Goal: Task Accomplishment & Management: Manage account settings

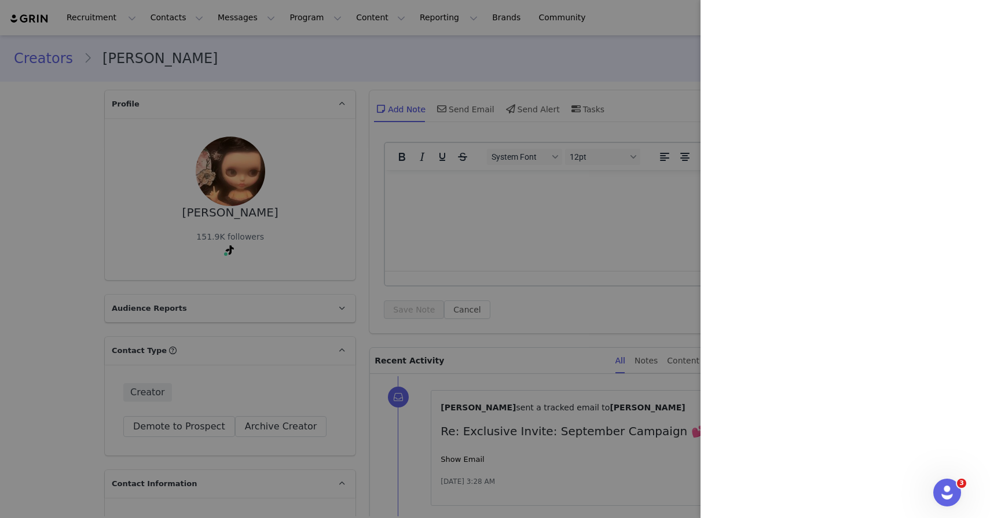
scroll to position [2302, 0]
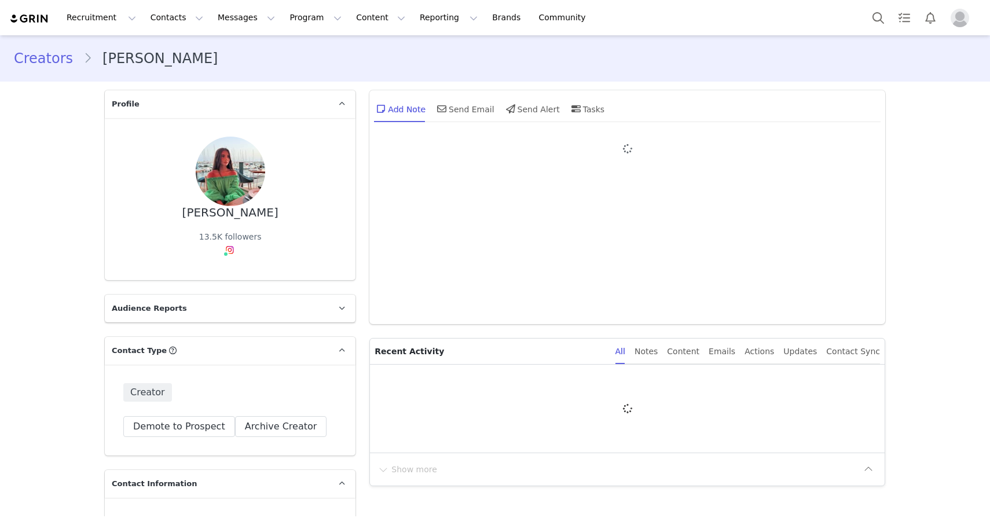
type input "+1 ([GEOGRAPHIC_DATA])"
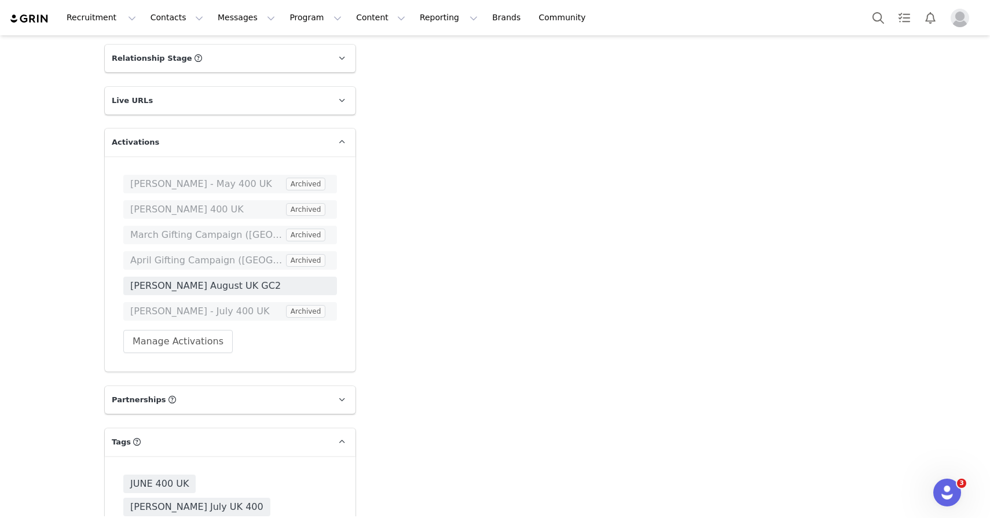
scroll to position [2151, 0]
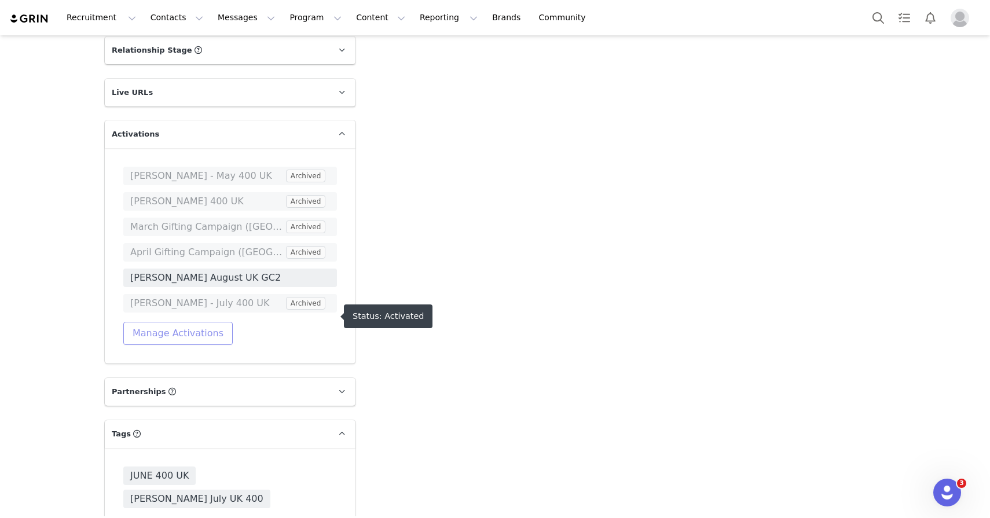
click at [200, 345] on button "Manage Activations" at bounding box center [177, 333] width 109 height 23
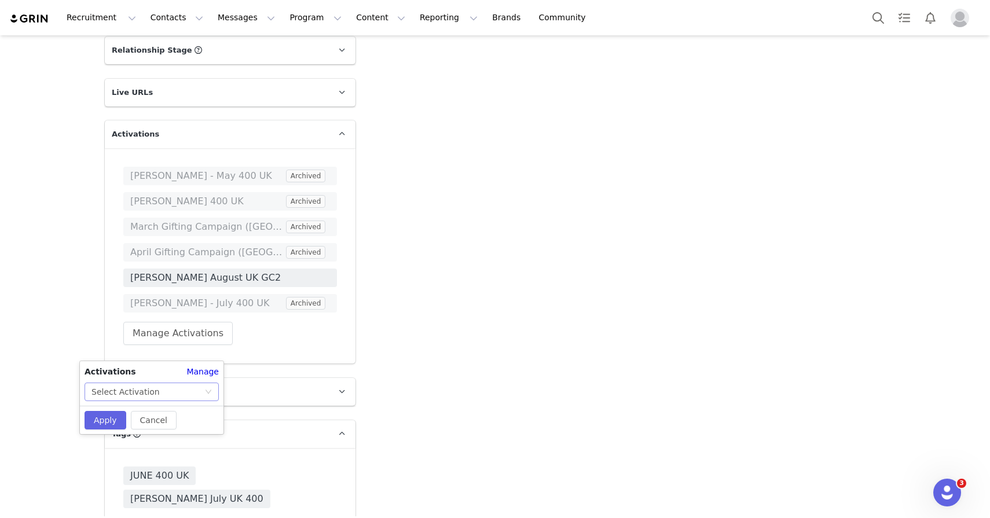
click at [192, 383] on div "Select Activation" at bounding box center [147, 391] width 113 height 17
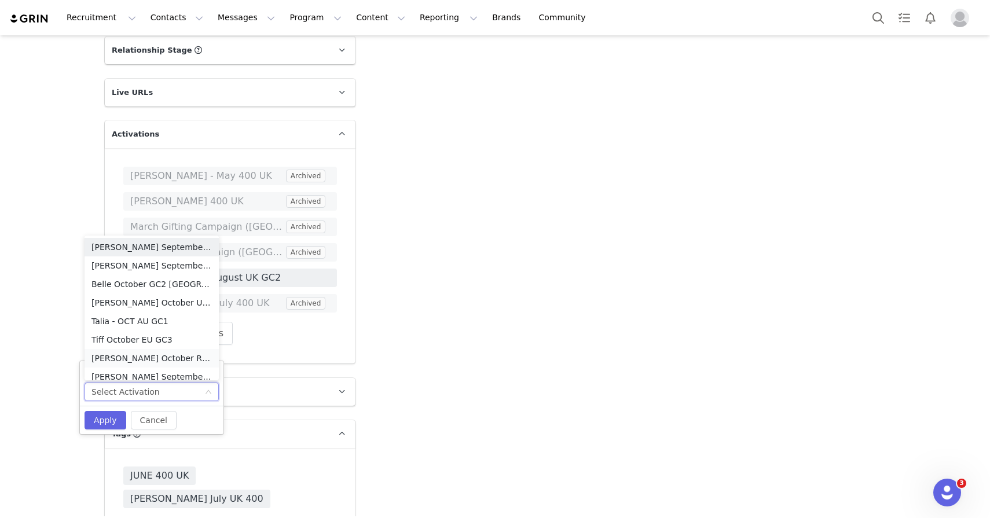
scroll to position [6, 0]
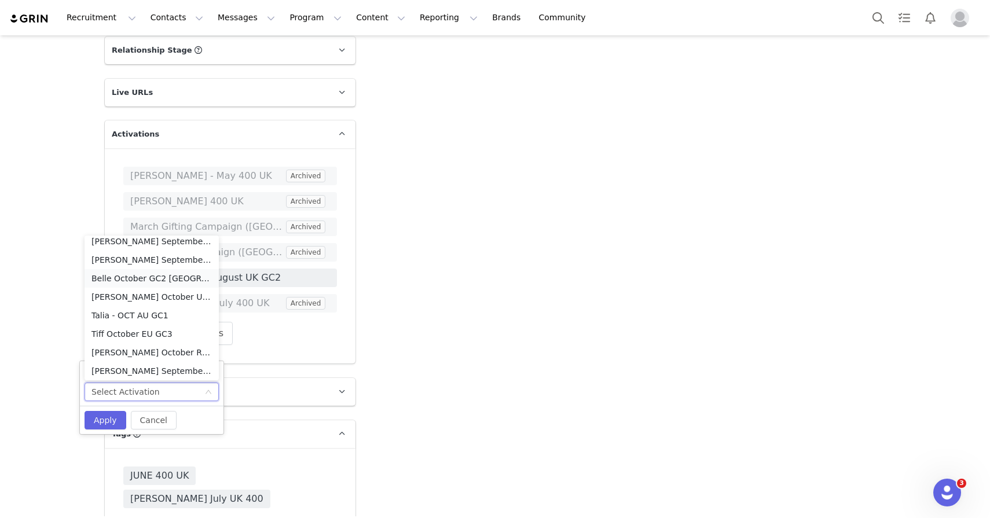
click at [188, 277] on li "Belle October GC2 [GEOGRAPHIC_DATA]" at bounding box center [152, 278] width 134 height 19
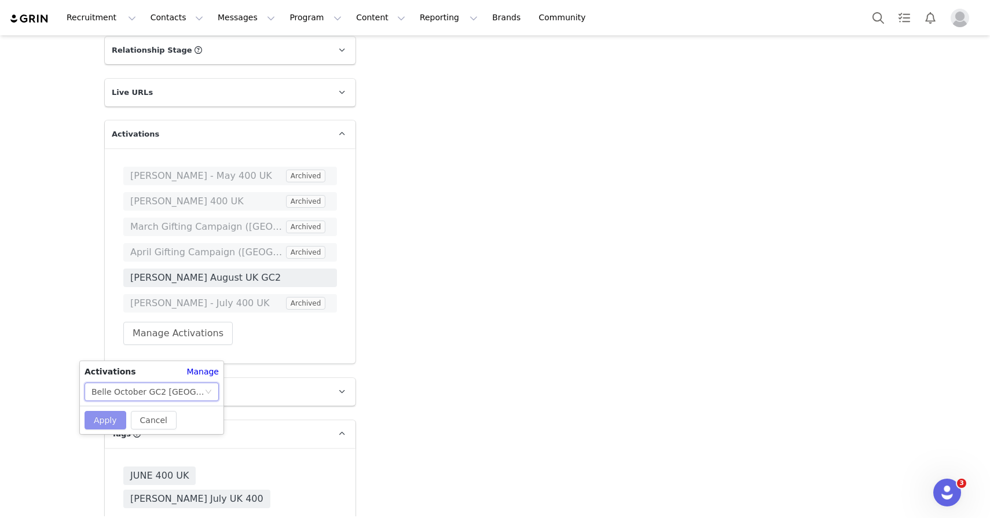
click at [119, 419] on button "Apply" at bounding box center [106, 420] width 42 height 19
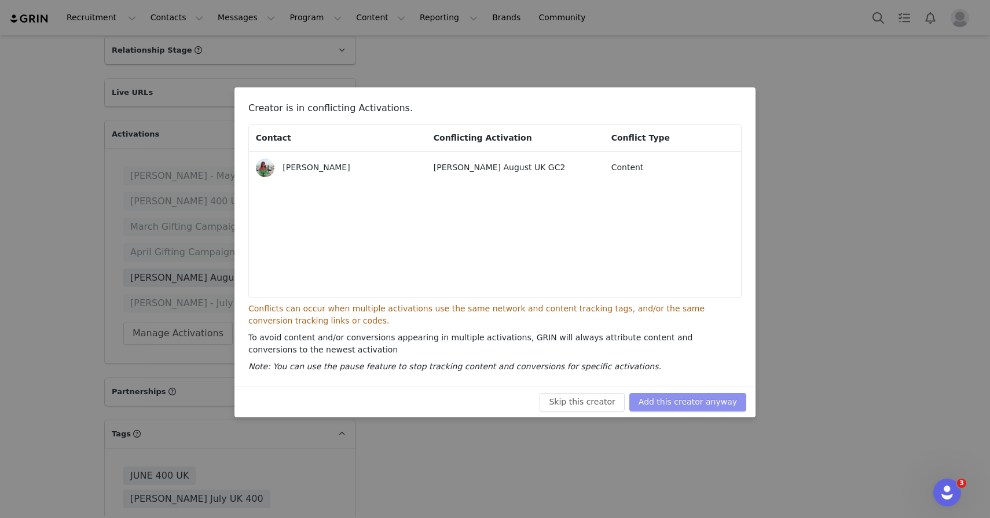
click at [661, 409] on button "Add this creator anyway" at bounding box center [687, 402] width 117 height 19
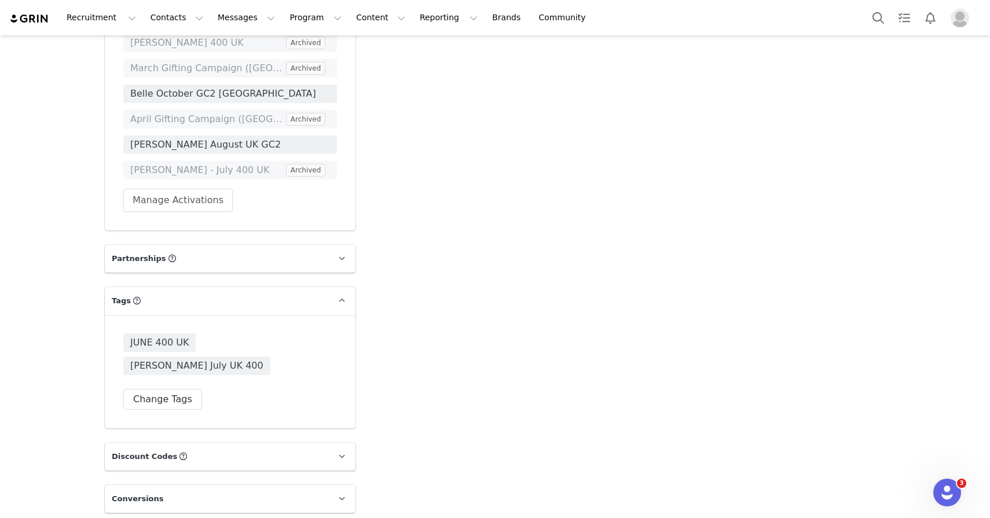
scroll to position [2346, 0]
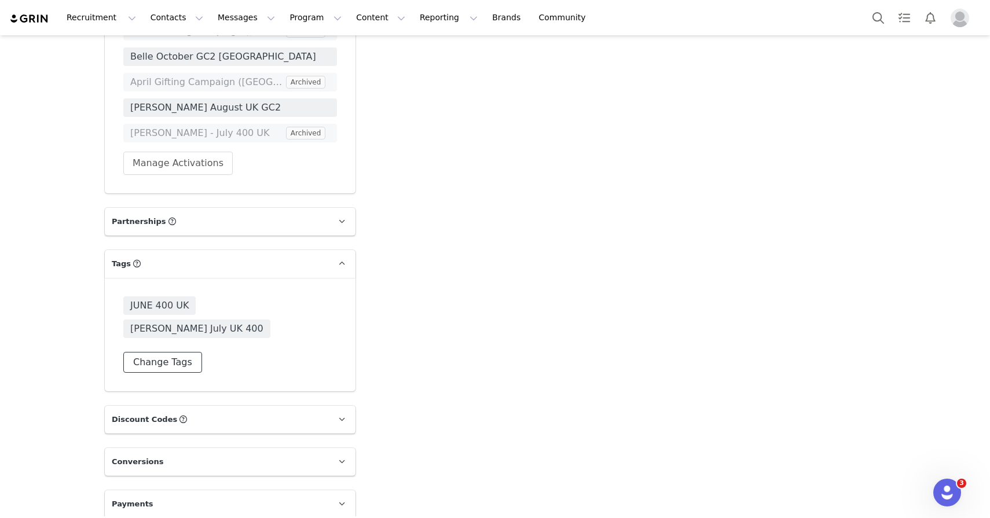
click at [144, 352] on button "Change Tags" at bounding box center [162, 362] width 79 height 21
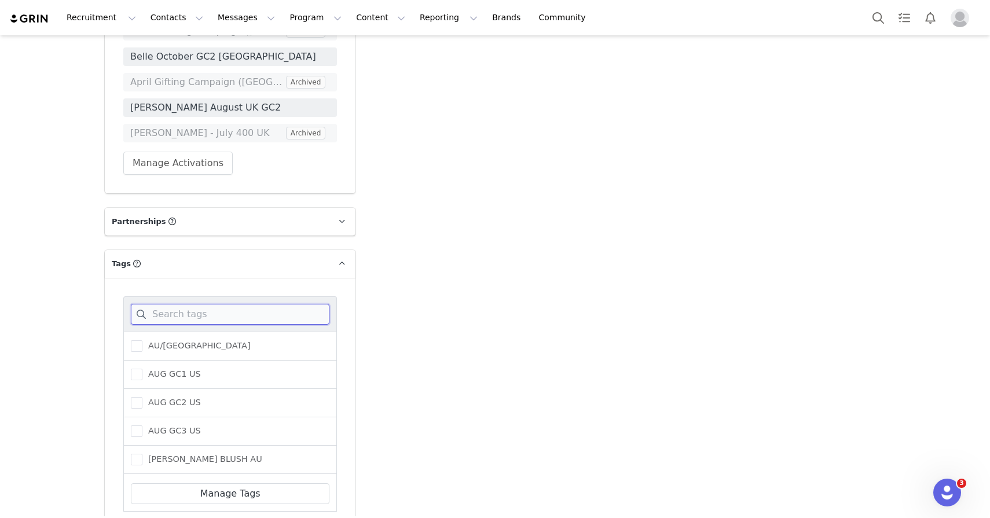
drag, startPoint x: 157, startPoint y: 320, endPoint x: 150, endPoint y: 321, distance: 7.2
click at [157, 320] on input at bounding box center [230, 314] width 199 height 21
type input "belle"
click at [158, 380] on span "BELLE OCTOBER GC2" at bounding box center [189, 374] width 95 height 11
click at [142, 369] on input "BELLE OCTOBER GC2" at bounding box center [142, 369] width 0 height 0
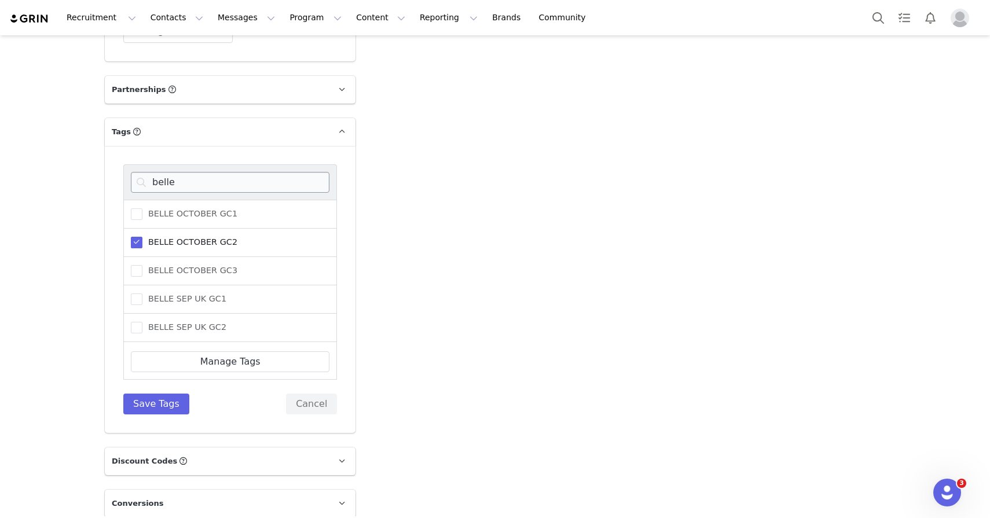
scroll to position [2482, 0]
click at [163, 411] on button "Save Tags" at bounding box center [156, 400] width 66 height 21
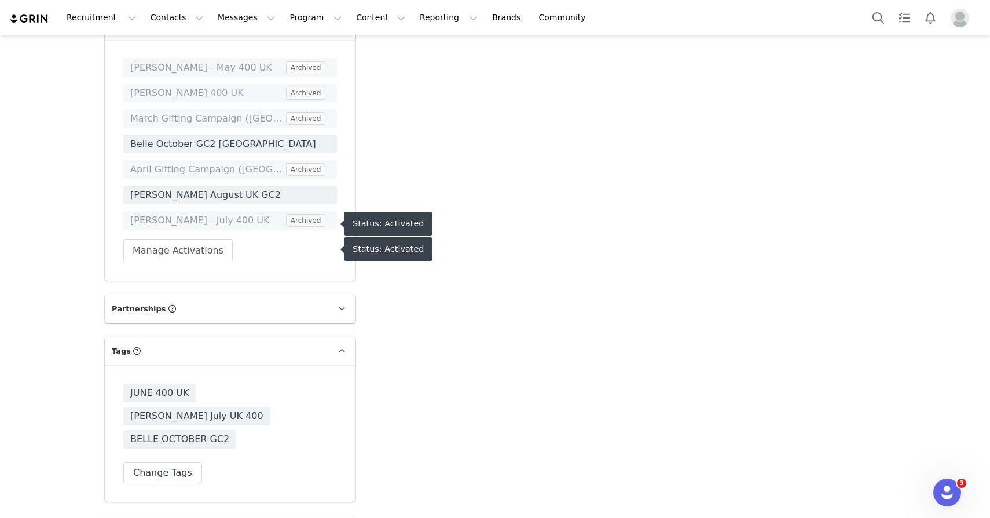
scroll to position [2242, 0]
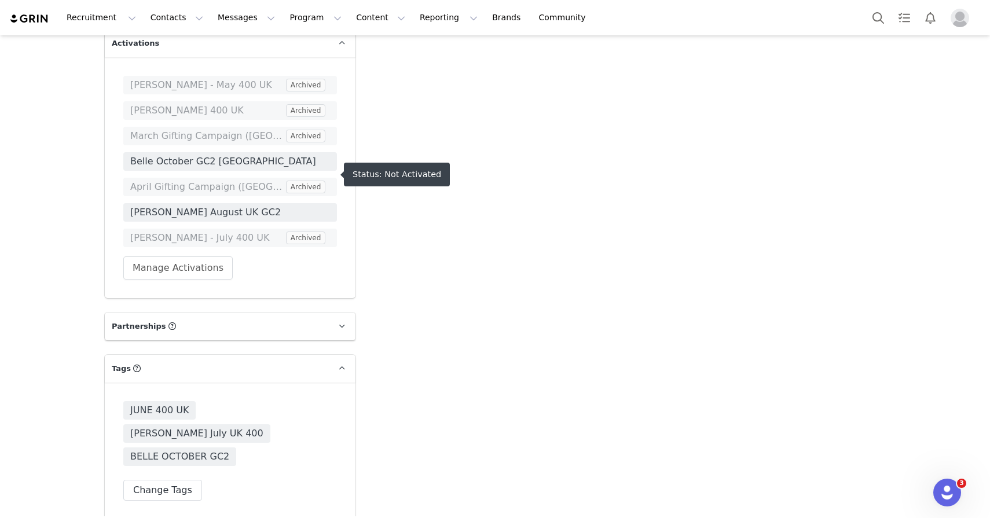
click at [178, 168] on span "Belle October GC2 [GEOGRAPHIC_DATA]" at bounding box center [230, 162] width 200 height 14
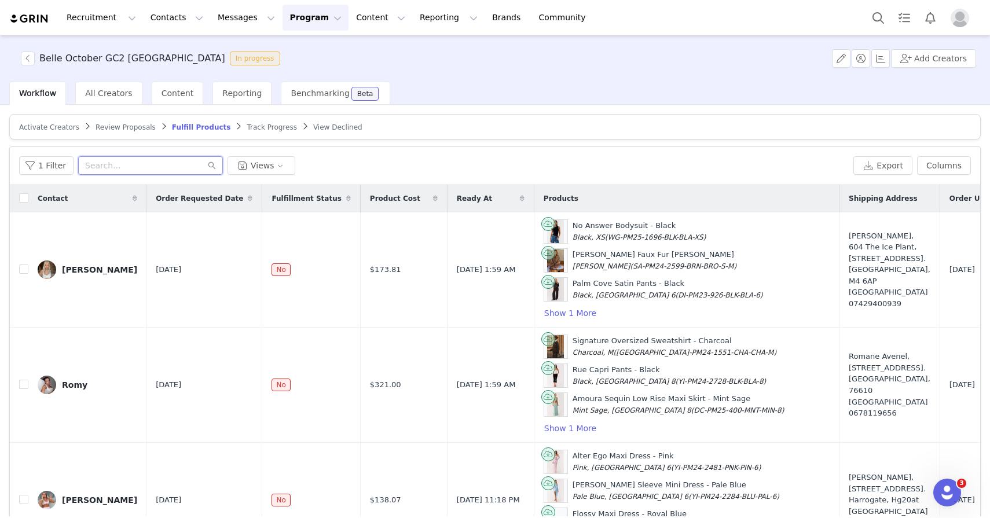
click at [206, 157] on input "text" at bounding box center [150, 165] width 145 height 19
click at [61, 128] on span "Activate Creators" at bounding box center [49, 127] width 60 height 8
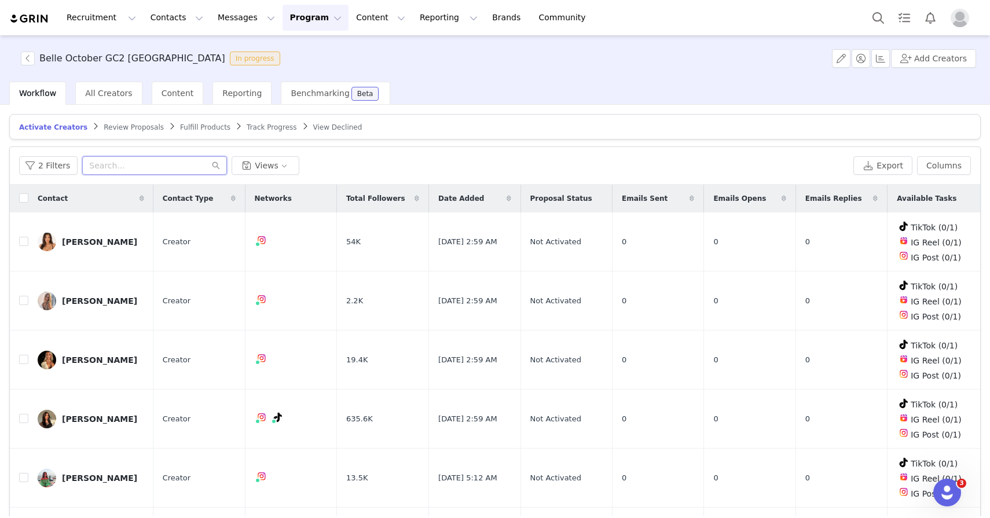
click at [136, 163] on input "text" at bounding box center [154, 165] width 145 height 19
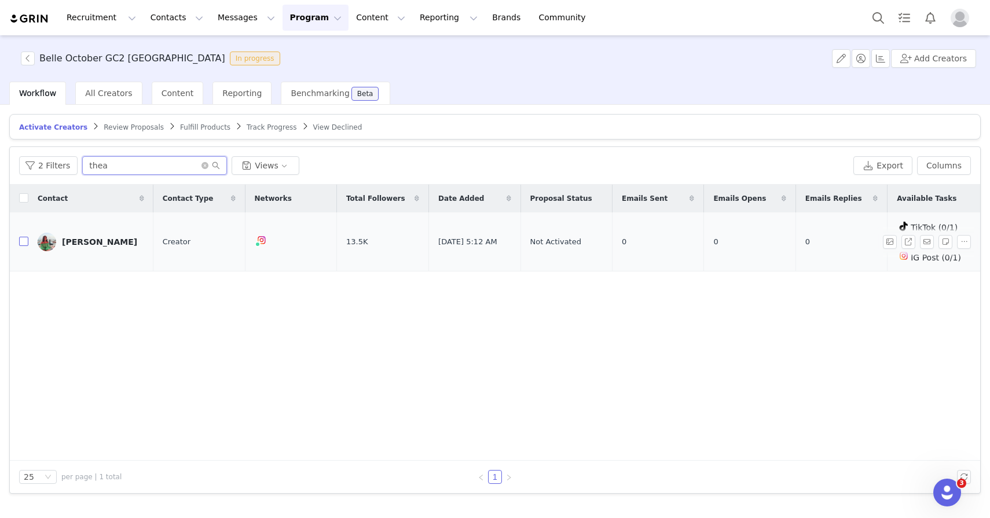
type input "thea"
click at [21, 242] on input "checkbox" at bounding box center [23, 241] width 9 height 9
checkbox input "true"
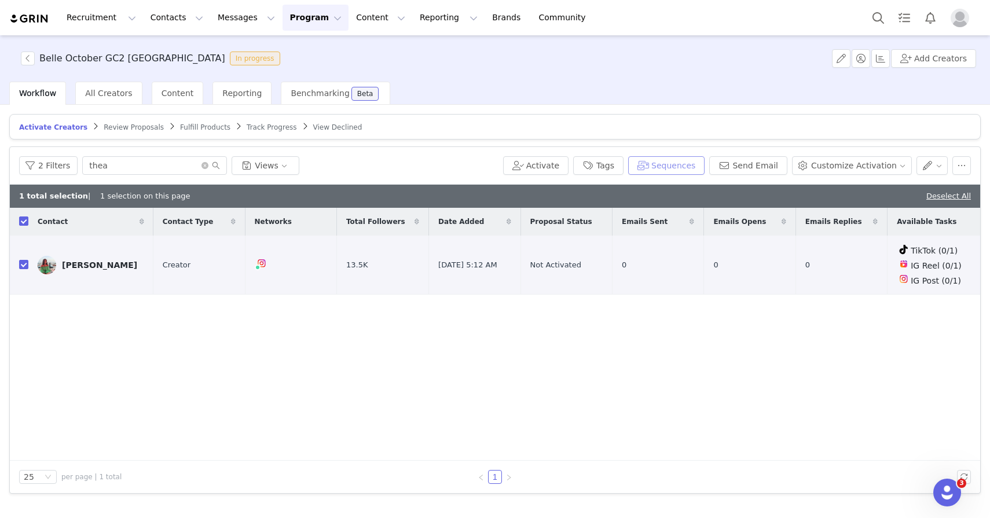
click at [661, 171] on button "Sequences" at bounding box center [666, 165] width 76 height 19
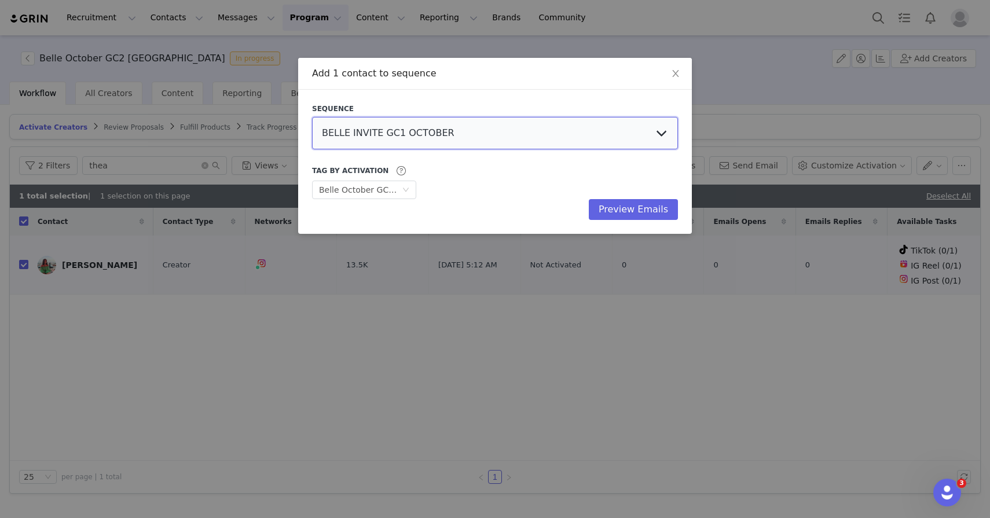
click at [477, 137] on select "BELLE INVITE GC1 OCTOBER BELLE INVITE GC2 OCTOBER BELLE INVITE GC3 OCTOBER Tiff…" at bounding box center [495, 133] width 366 height 32
select select "9eed10fb-89c4-44c0-bfe5-2449a22c6650"
click at [312, 117] on select "BELLE INVITE GC1 OCTOBER BELLE INVITE GC2 OCTOBER BELLE INVITE GC3 OCTOBER Tiff…" at bounding box center [495, 133] width 366 height 32
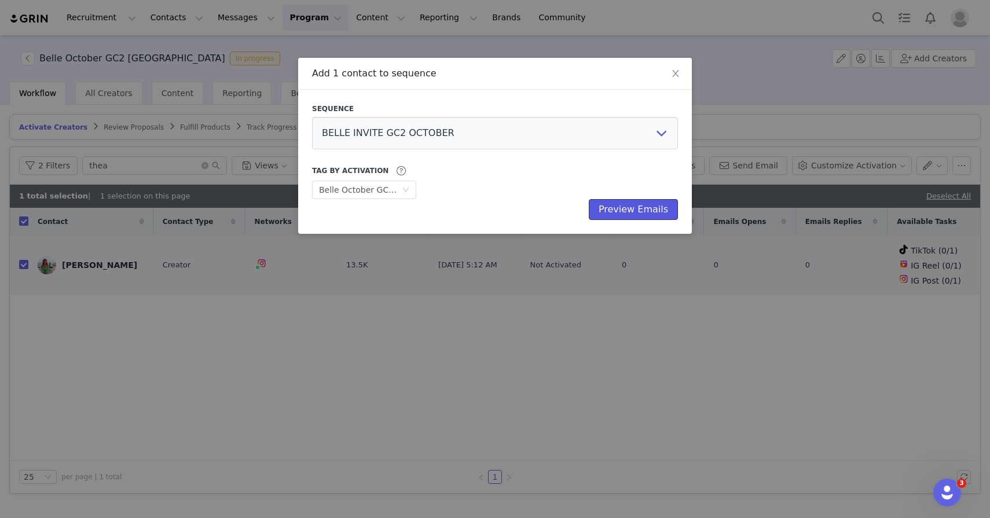
click at [618, 217] on button "Preview Emails" at bounding box center [633, 209] width 89 height 21
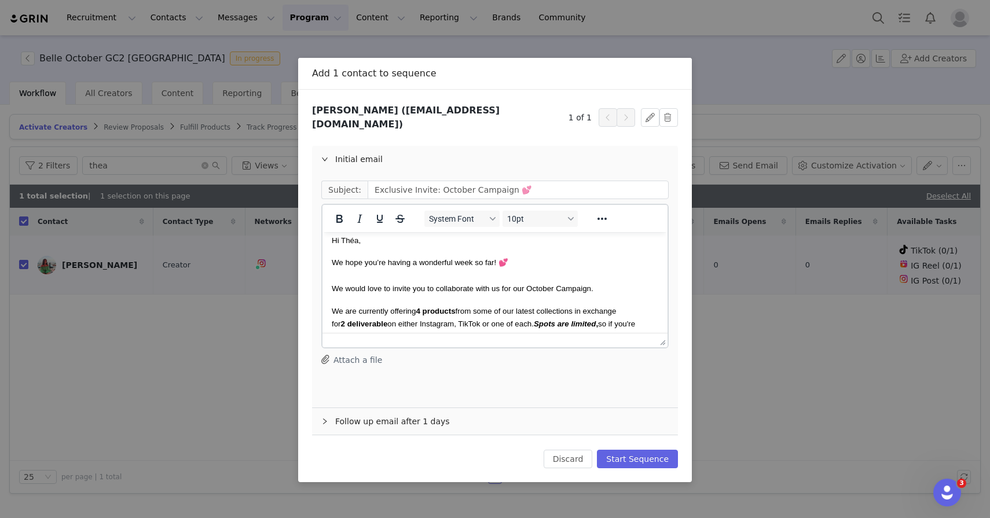
scroll to position [7, 0]
click at [642, 452] on button "Start Sequence" at bounding box center [637, 459] width 81 height 19
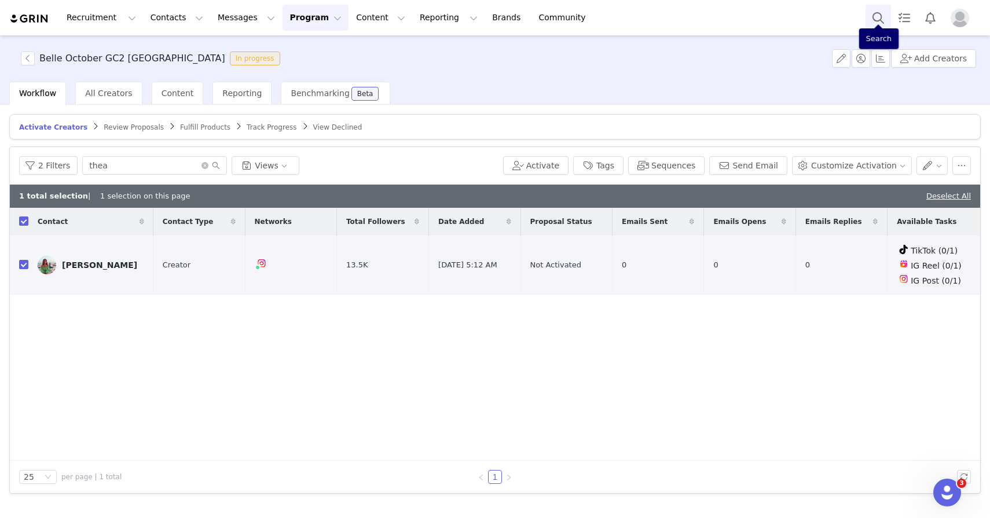
click at [872, 21] on button "Search" at bounding box center [877, 18] width 25 height 26
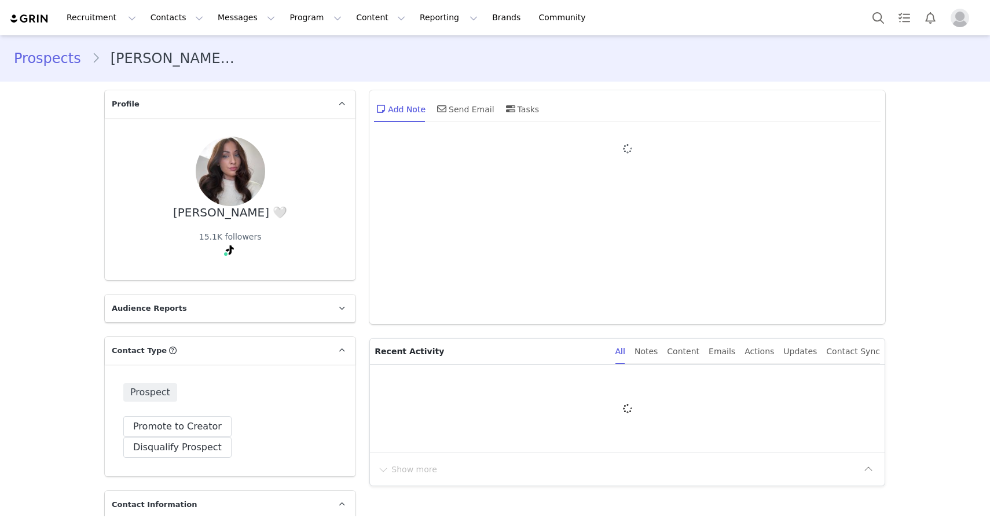
type input "+1 ([GEOGRAPHIC_DATA])"
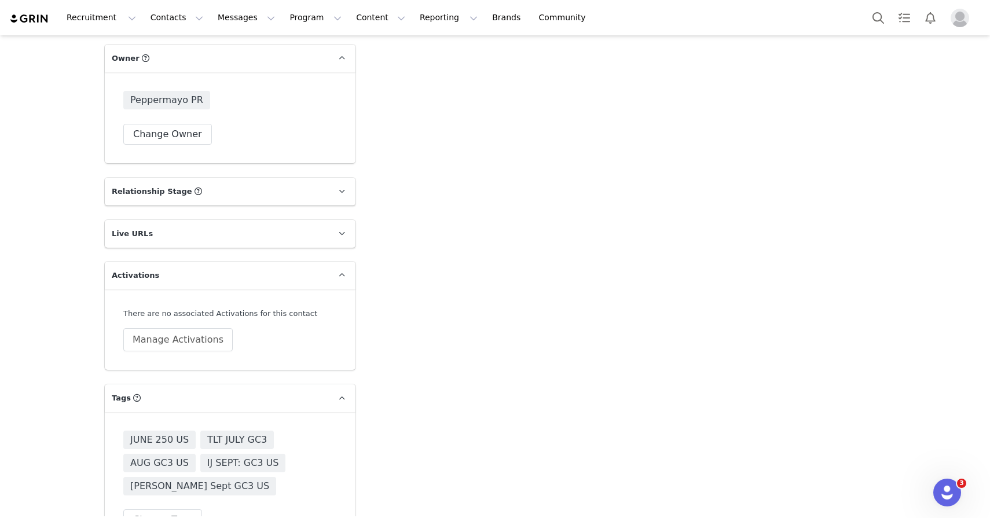
scroll to position [2050, 0]
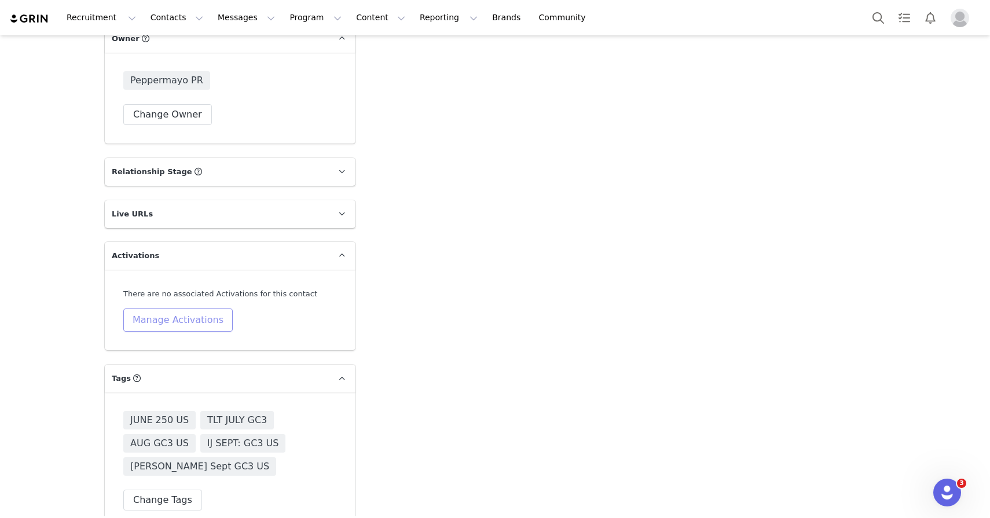
click at [207, 309] on button "Manage Activations" at bounding box center [177, 320] width 109 height 23
click at [194, 340] on div "Select Activation" at bounding box center [147, 343] width 113 height 17
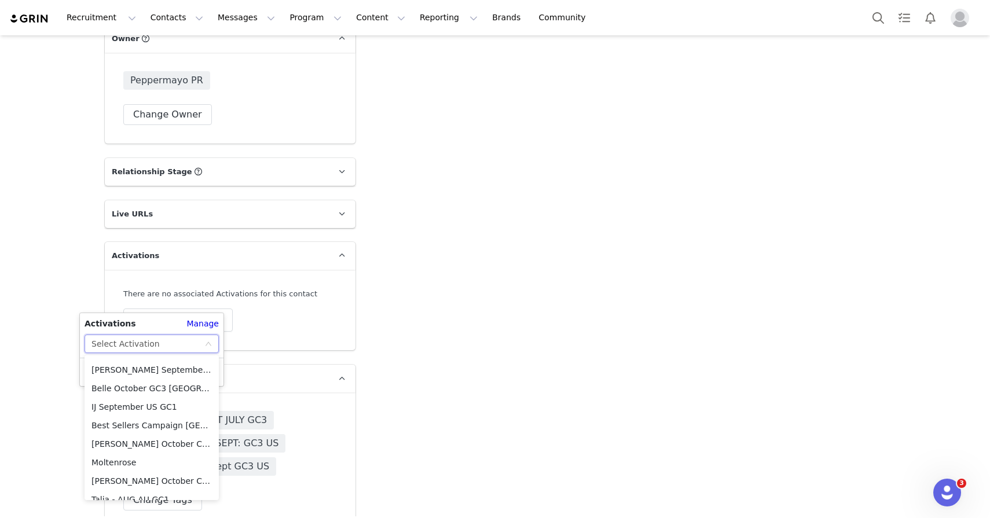
scroll to position [273, 0]
click at [174, 392] on li "Belle October GC3 [GEOGRAPHIC_DATA]" at bounding box center [152, 391] width 134 height 19
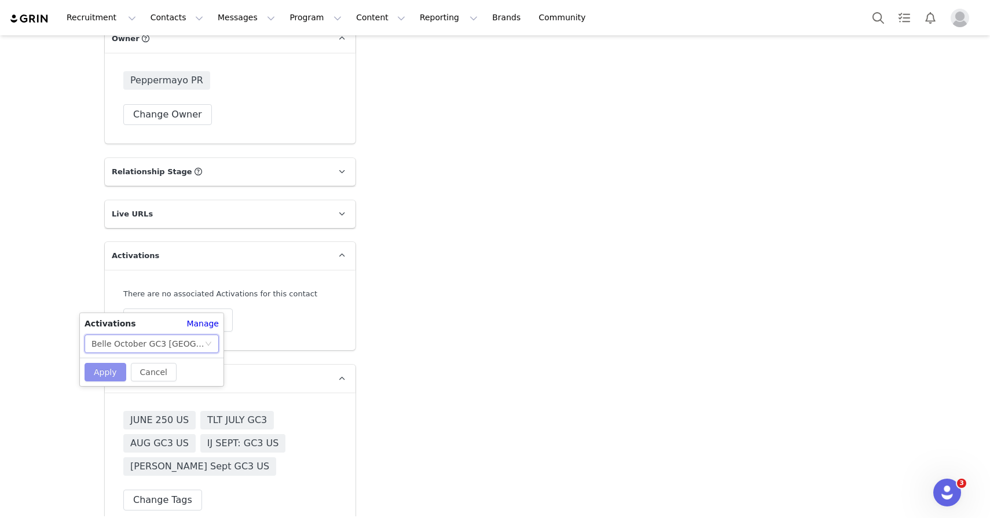
click at [114, 370] on button "Apply" at bounding box center [106, 372] width 42 height 19
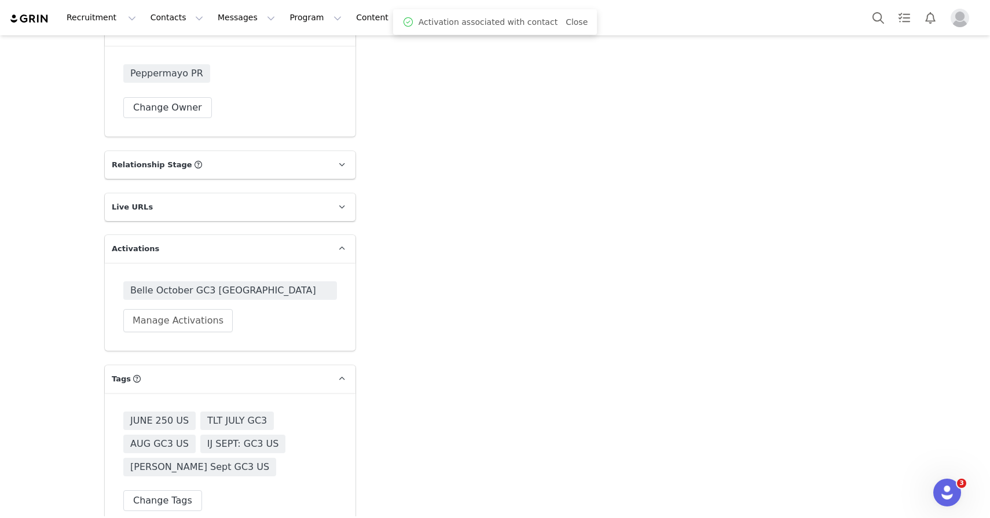
scroll to position [2056, 0]
click at [151, 492] on button "Change Tags" at bounding box center [162, 502] width 79 height 21
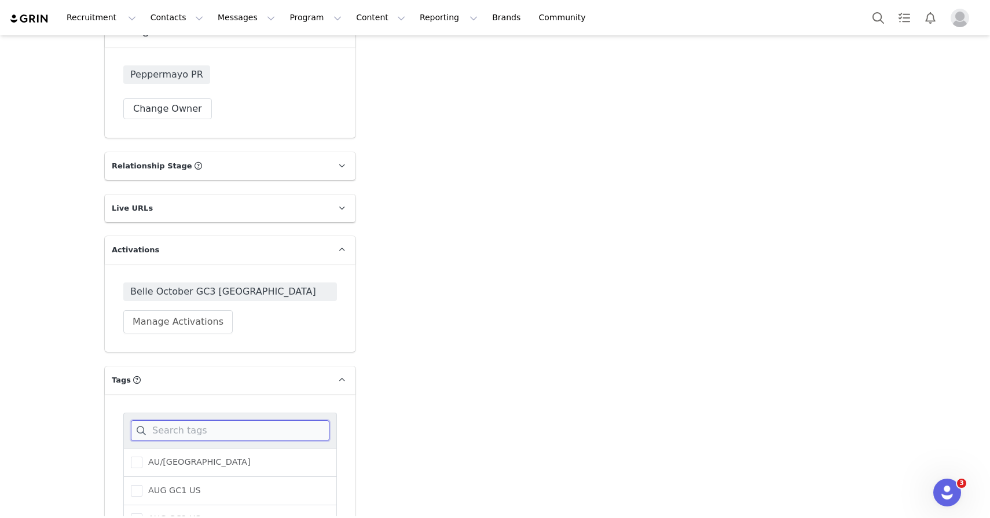
click at [173, 420] on input at bounding box center [230, 430] width 199 height 21
type input "belle"
click at [176, 514] on span "BELLE OCTOBER GC3" at bounding box center [189, 519] width 95 height 11
click at [142, 514] on input "BELLE OCTOBER GC3" at bounding box center [142, 514] width 0 height 0
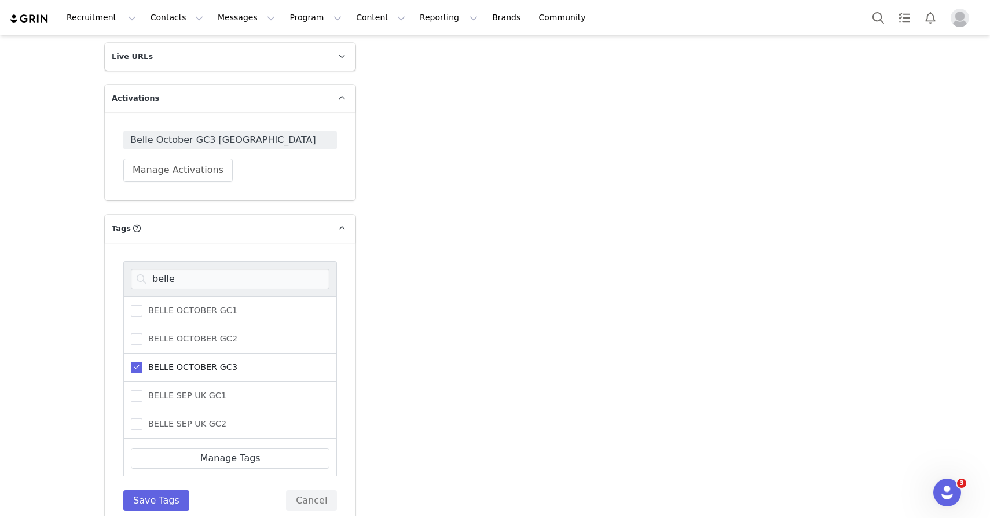
scroll to position [2205, 0]
click at [162, 493] on button "Save Tags" at bounding box center [156, 503] width 66 height 21
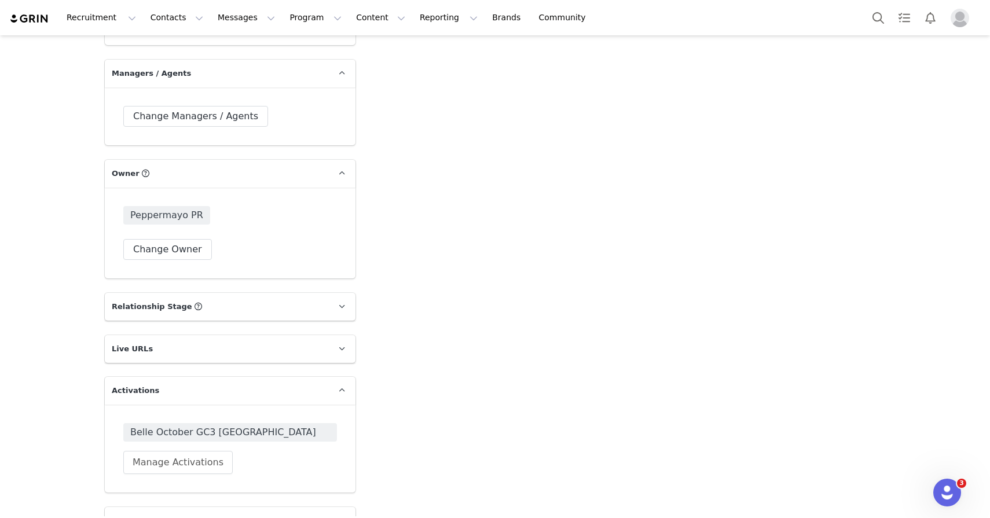
scroll to position [1903, 0]
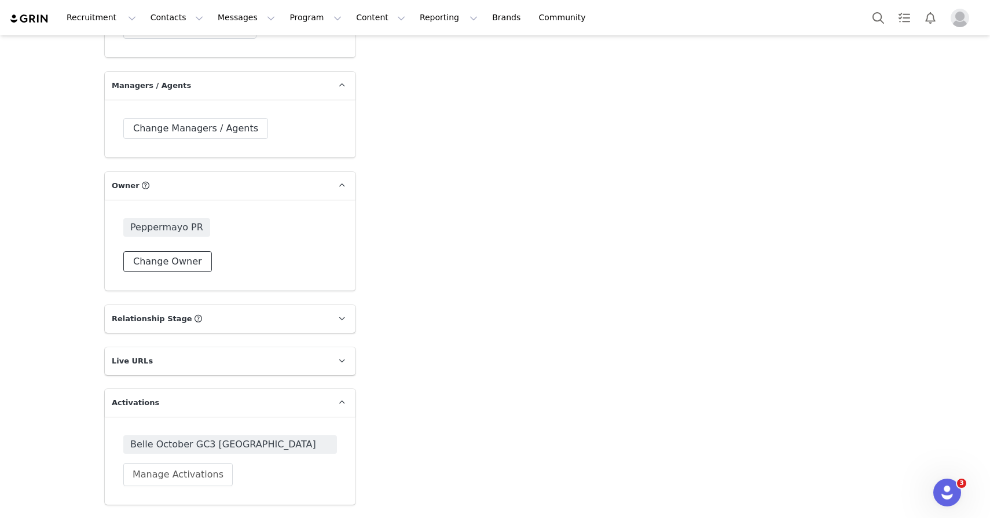
click at [161, 251] on button "Change Owner" at bounding box center [167, 261] width 89 height 21
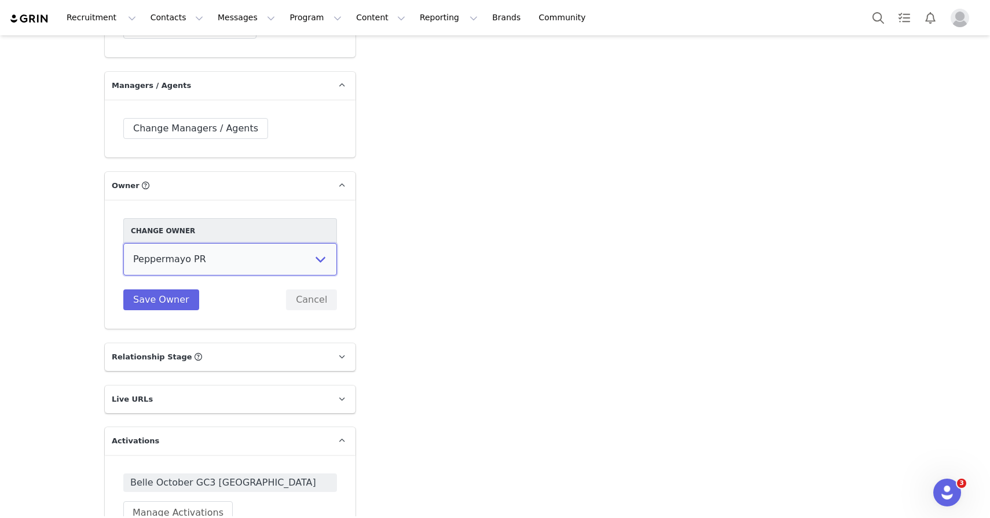
click at [163, 243] on select "Elizabeth Shehata Peppermayo PR Tiffany Poullos Talia Skuse Meg Amphlett Holly …" at bounding box center [230, 259] width 214 height 32
select select "9972f246-3625-47c9-8e02-50281a717be4"
click at [123, 243] on select "Elizabeth Shehata Peppermayo PR Tiffany Poullos Talia Skuse Meg Amphlett Holly …" at bounding box center [230, 259] width 214 height 32
click at [152, 289] on button "Save Owner" at bounding box center [161, 299] width 76 height 21
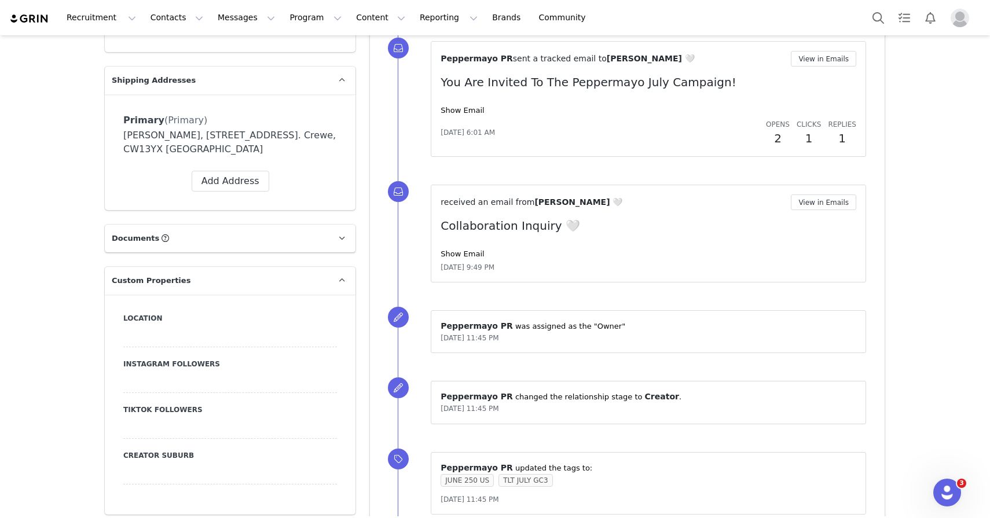
scroll to position [0, 0]
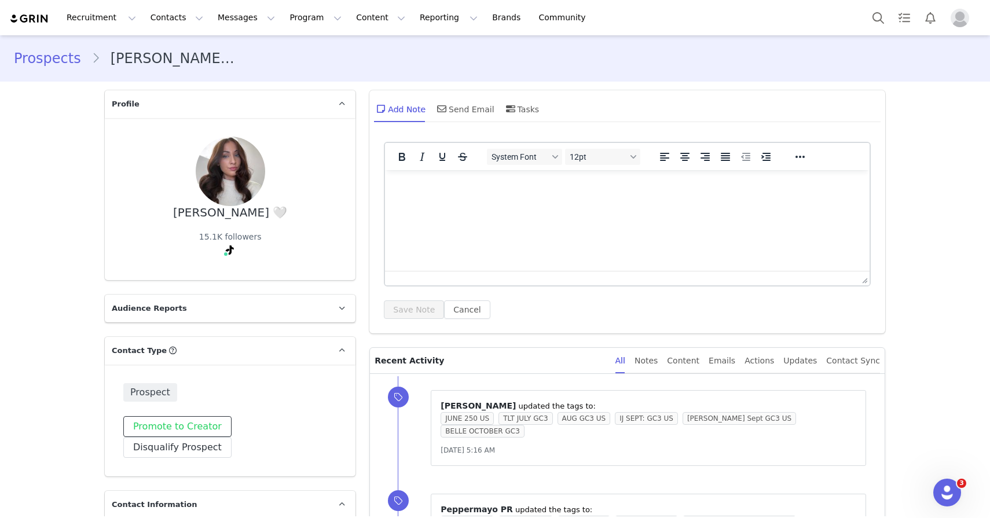
click at [160, 424] on button "Promote to Creator" at bounding box center [177, 426] width 108 height 21
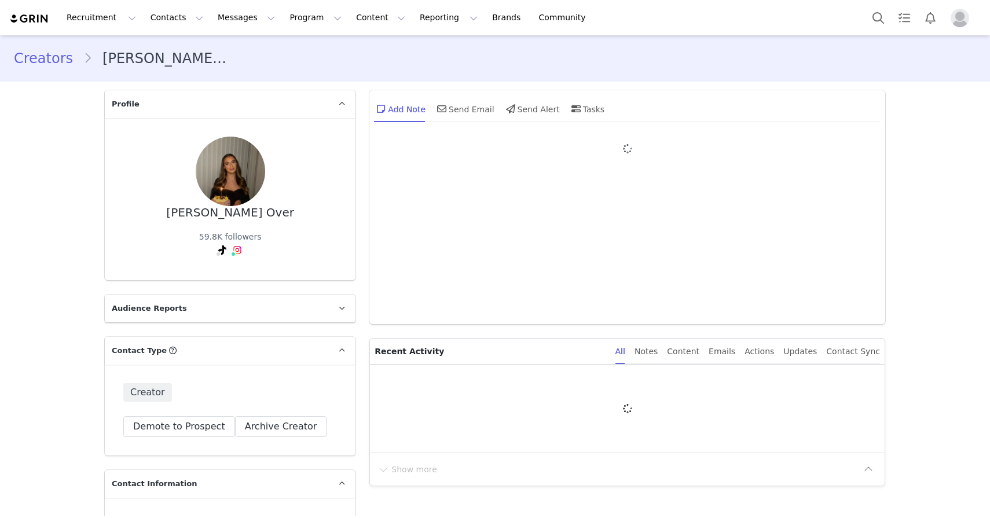
type input "+1 ([GEOGRAPHIC_DATA])"
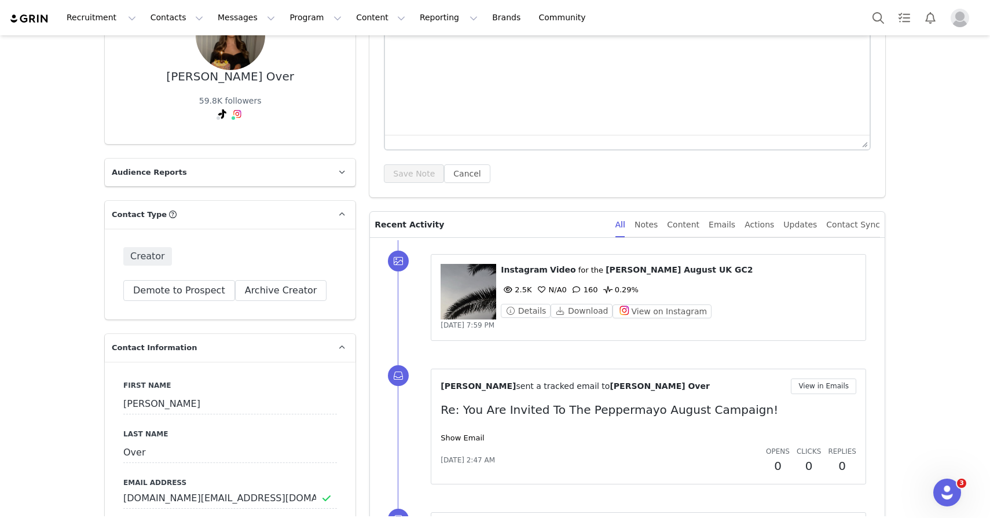
scroll to position [135, 0]
click at [591, 228] on div "Content" at bounding box center [683, 225] width 32 height 26
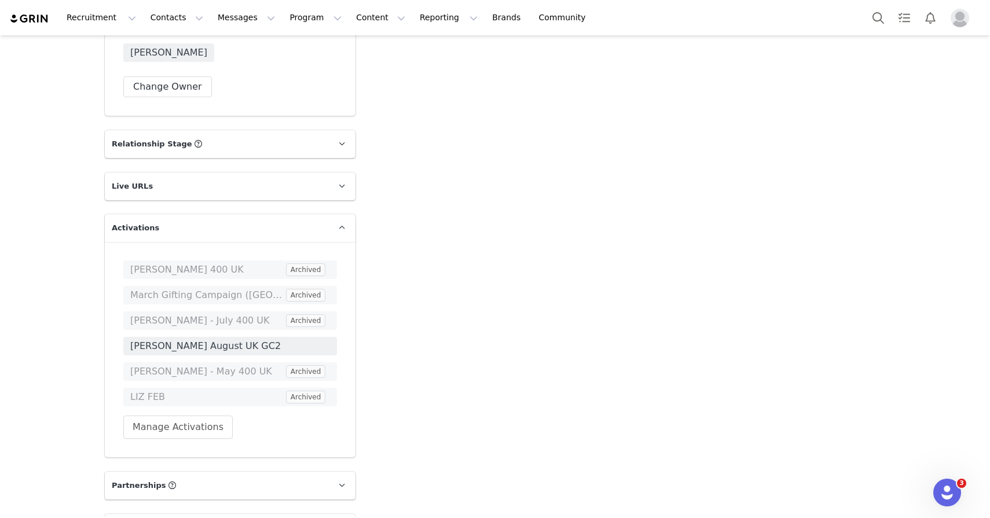
scroll to position [2058, 0]
click at [212, 421] on button "Manage Activations" at bounding box center [177, 426] width 109 height 23
click at [195, 467] on div "Select Activation" at bounding box center [147, 471] width 113 height 17
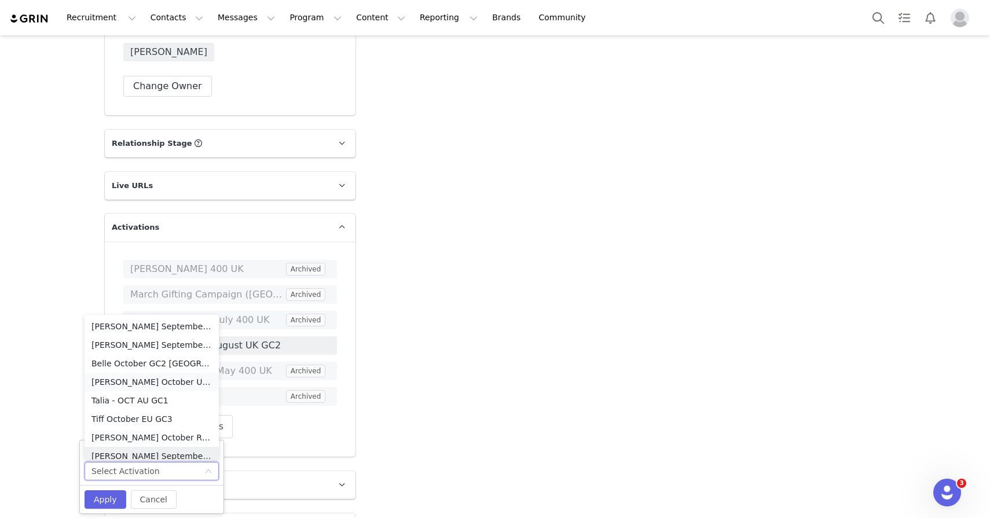
scroll to position [6, 0]
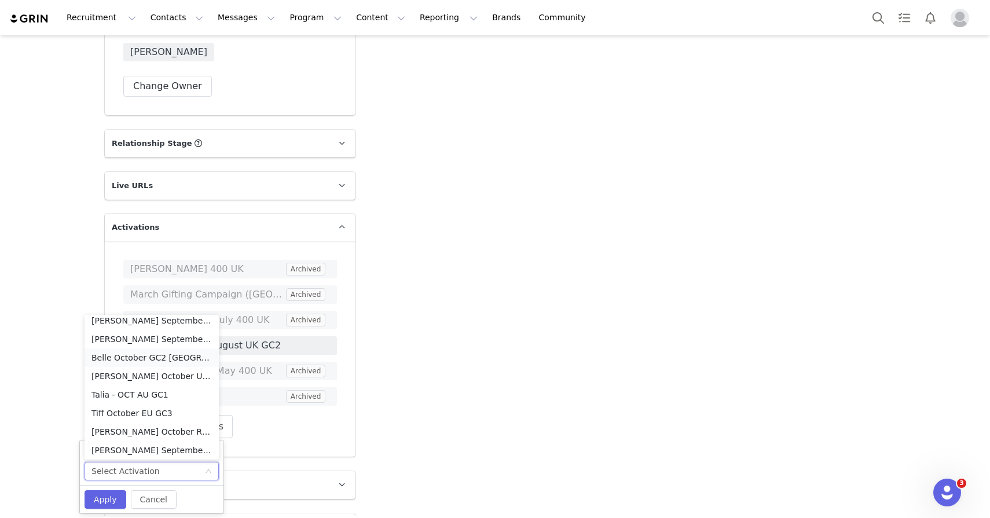
click at [187, 358] on li "Belle October GC2 UK" at bounding box center [152, 358] width 134 height 19
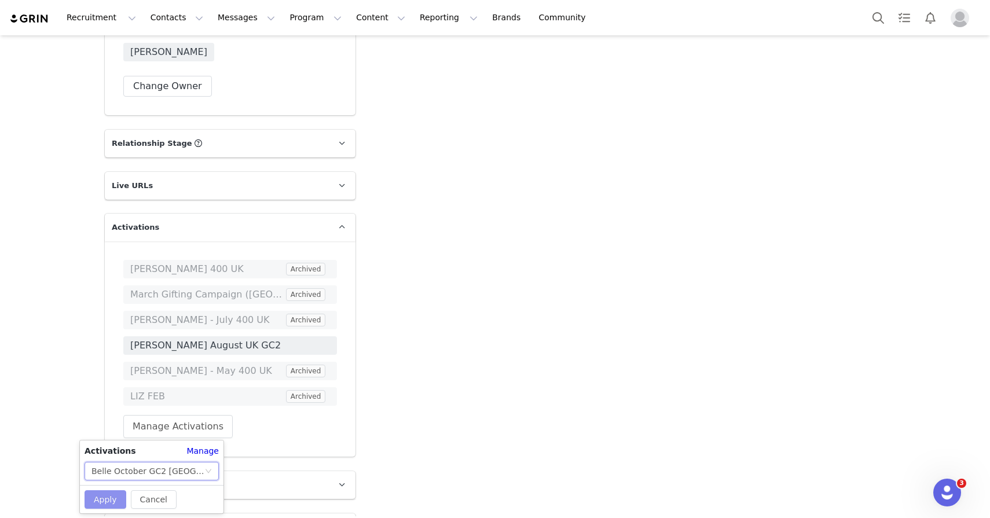
click at [108, 501] on button "Apply" at bounding box center [106, 499] width 42 height 19
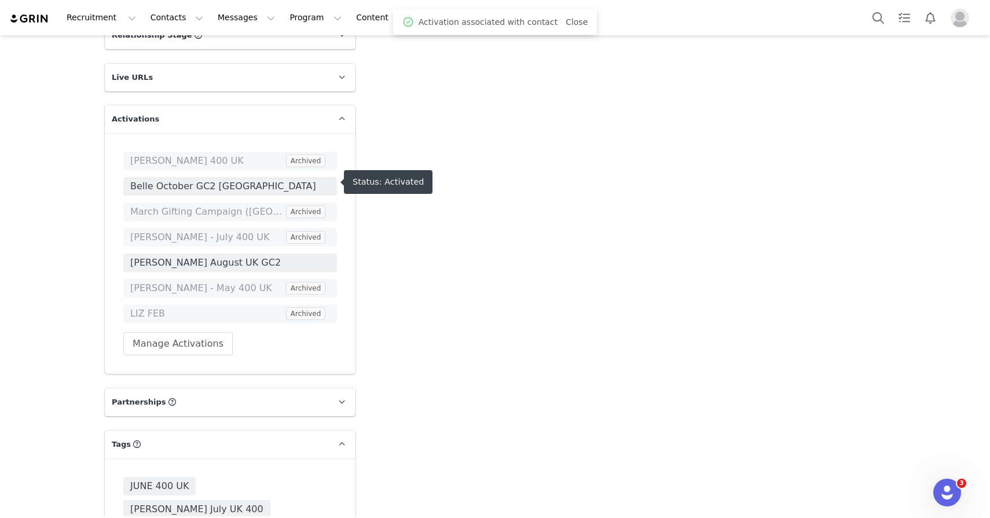
scroll to position [2333, 0]
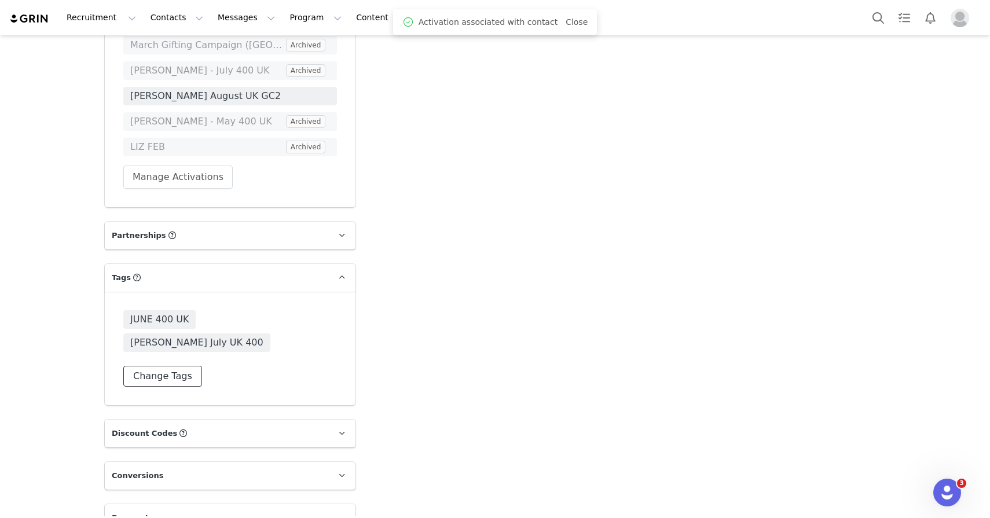
click at [140, 366] on button "Change Tags" at bounding box center [162, 376] width 79 height 21
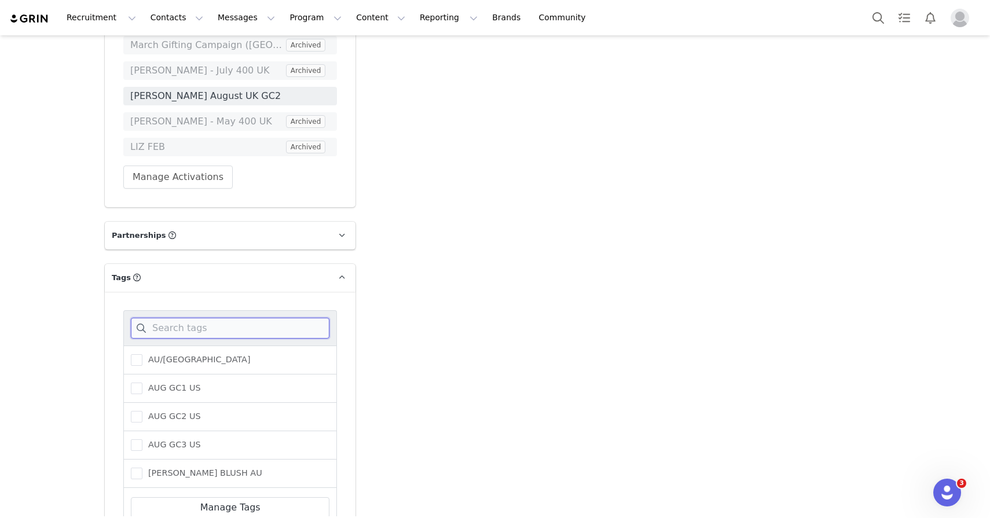
click at [168, 325] on input at bounding box center [230, 328] width 199 height 21
type input "belle"
click at [175, 391] on label "BELLE OCTOBER GC2" at bounding box center [184, 389] width 107 height 14
click at [142, 383] on input "BELLE OCTOBER GC2" at bounding box center [142, 383] width 0 height 0
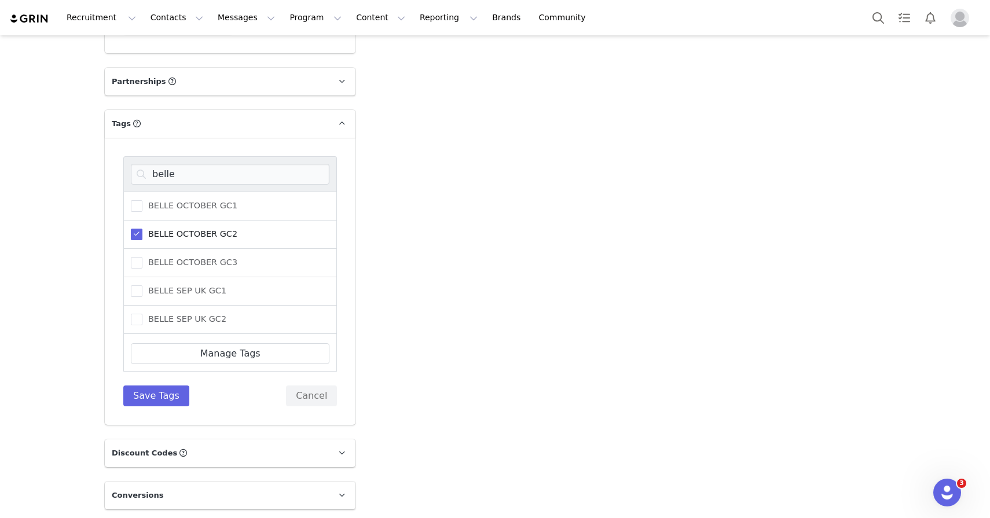
scroll to position [2529, 0]
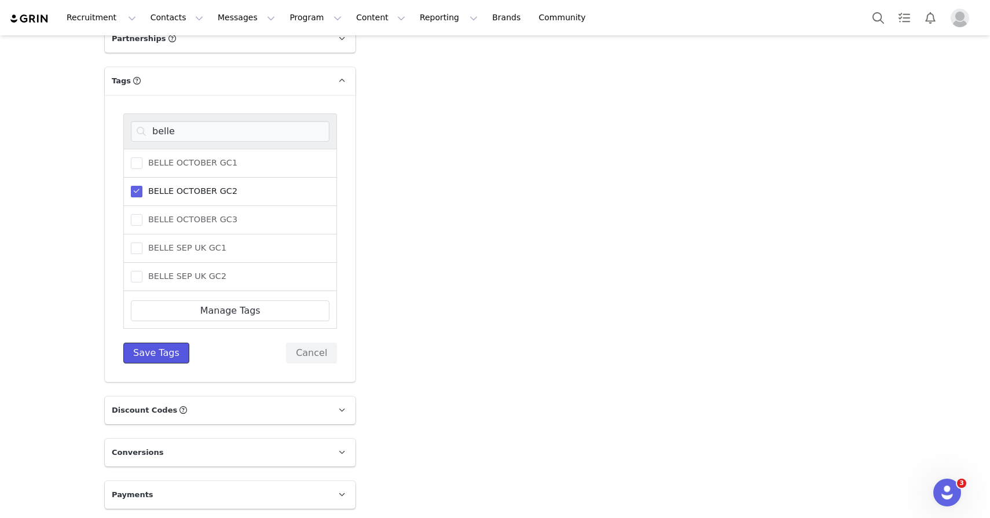
click at [173, 355] on button "Save Tags" at bounding box center [156, 353] width 66 height 21
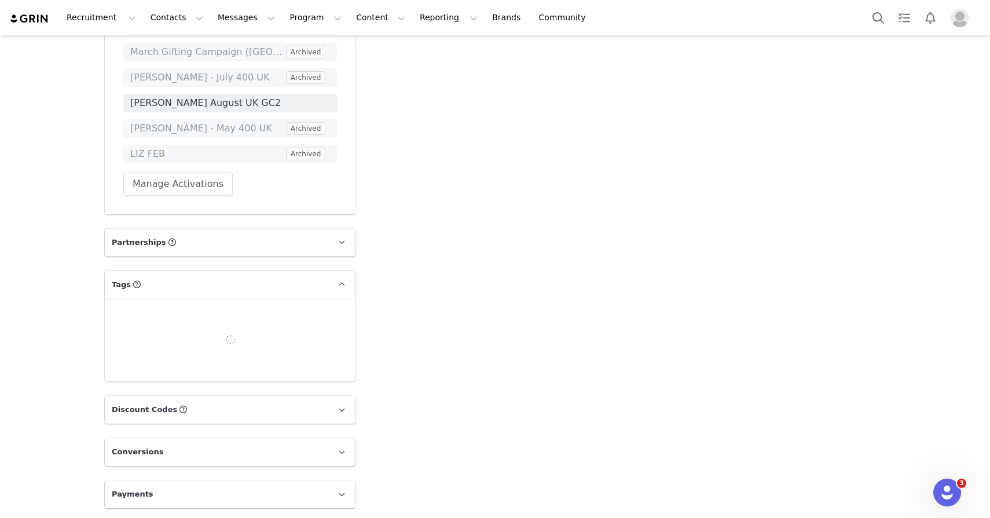
scroll to position [2356, 0]
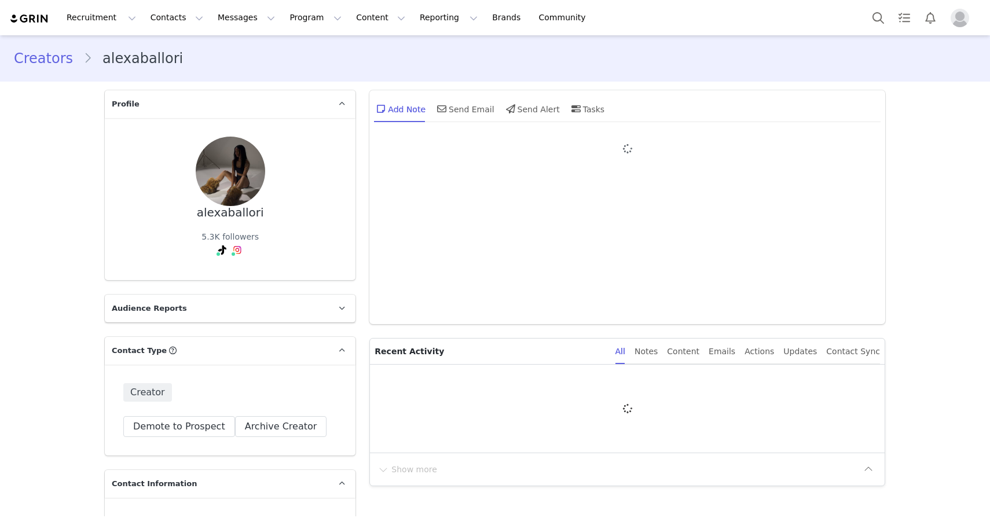
type input "+1 ([GEOGRAPHIC_DATA])"
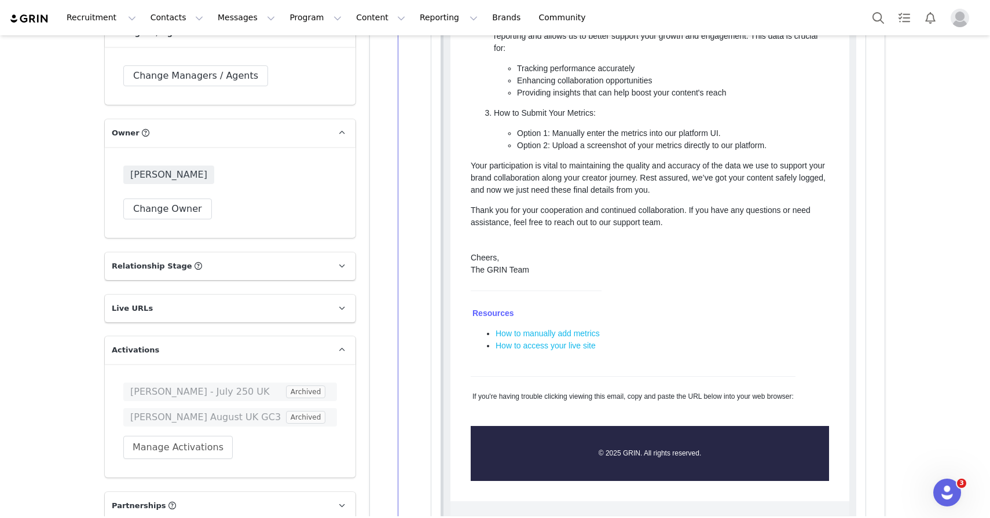
scroll to position [1940, 0]
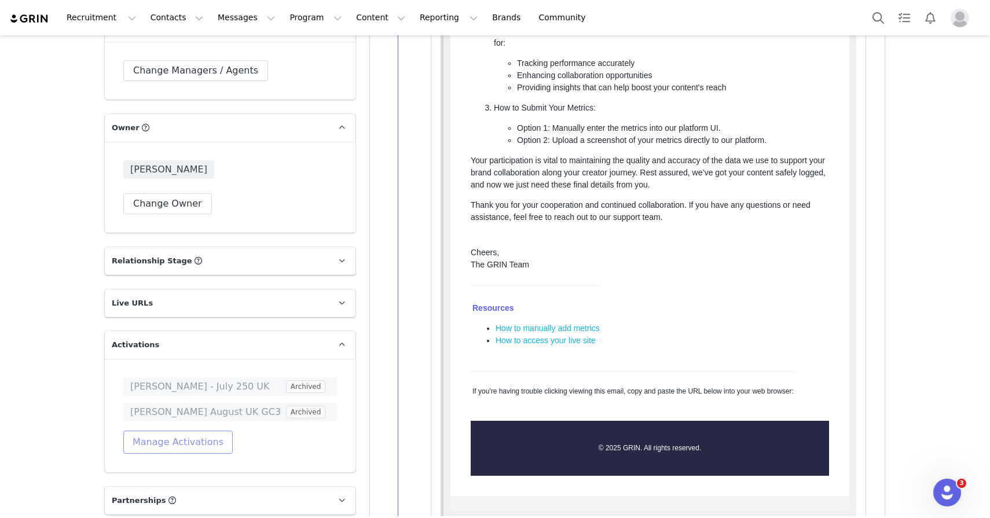
click at [169, 447] on button "Manage Activations" at bounding box center [177, 442] width 109 height 23
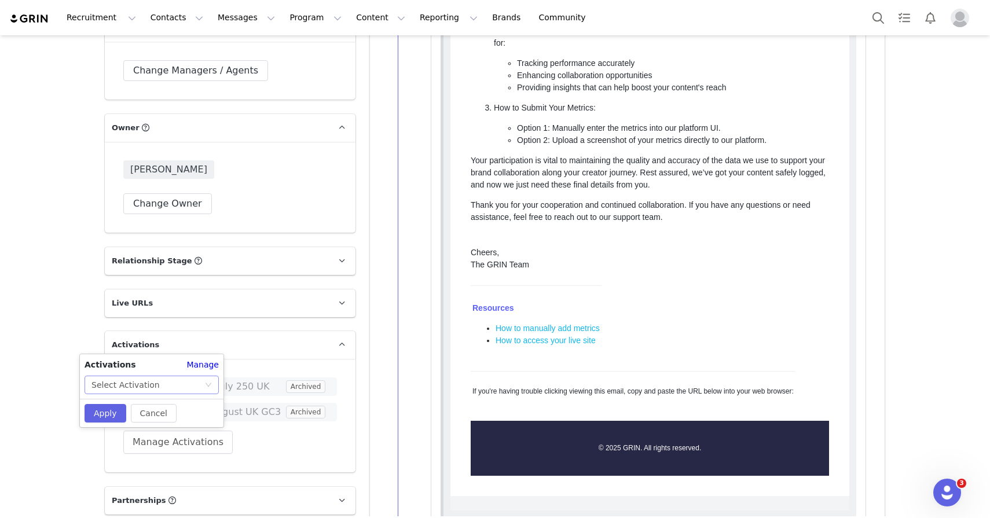
click at [170, 383] on div "Select Activation" at bounding box center [147, 384] width 113 height 17
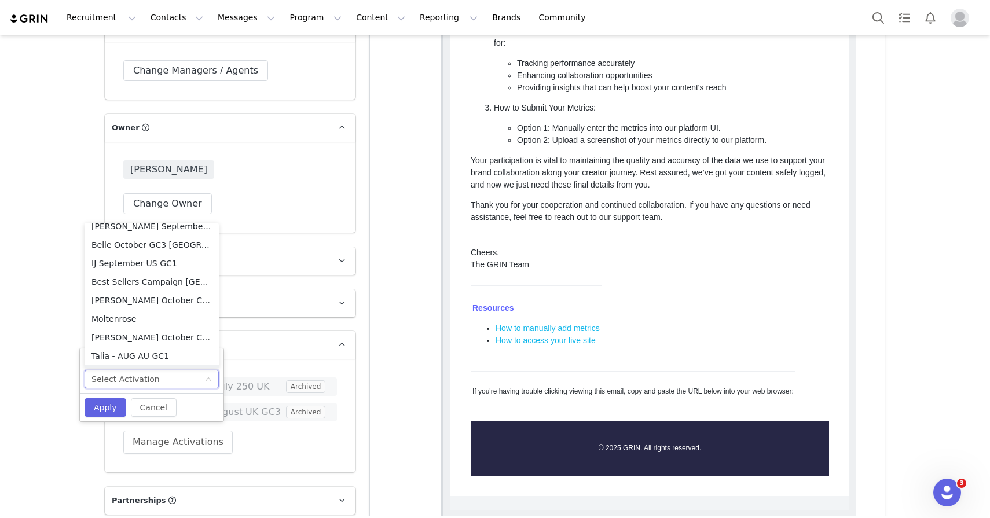
scroll to position [266, 0]
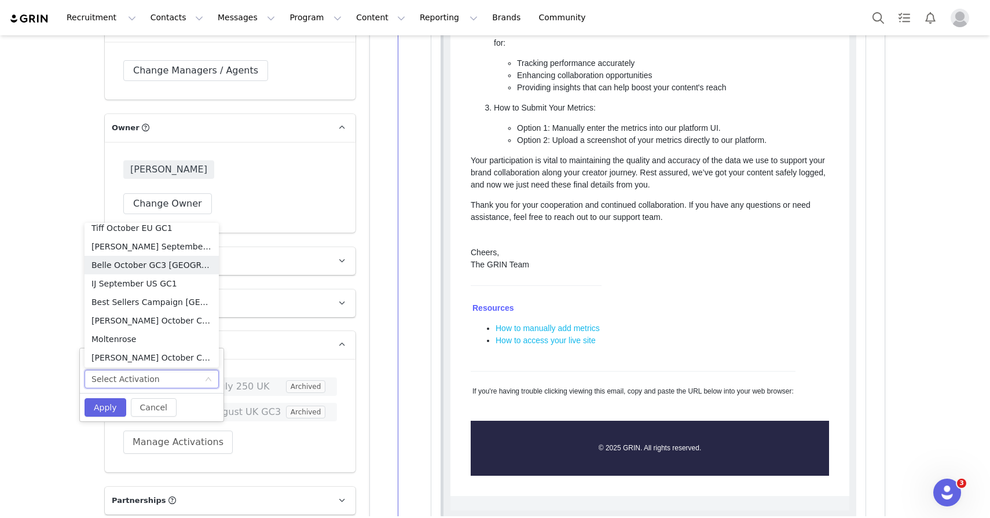
click at [168, 258] on li "Belle October GC3 [GEOGRAPHIC_DATA]" at bounding box center [152, 265] width 134 height 19
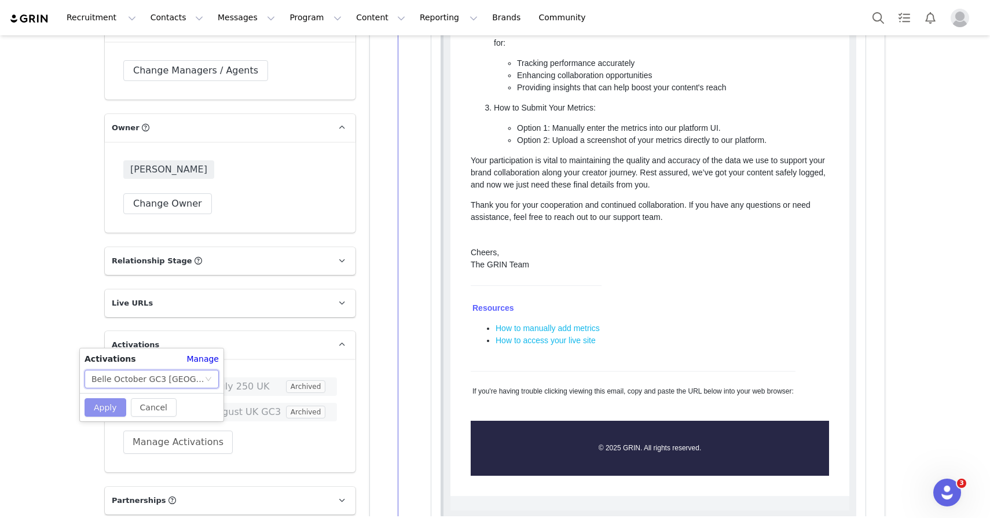
click at [108, 409] on button "Apply" at bounding box center [106, 407] width 42 height 19
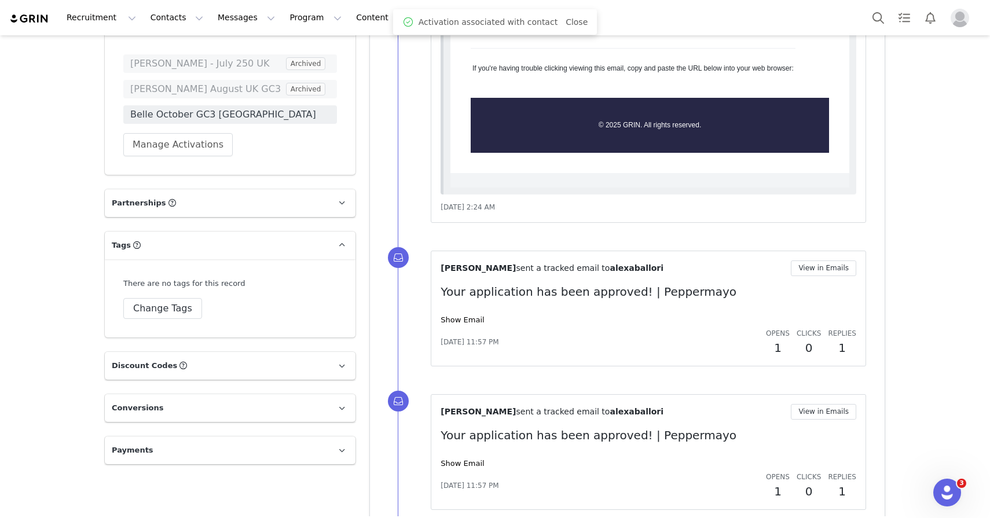
scroll to position [2279, 0]
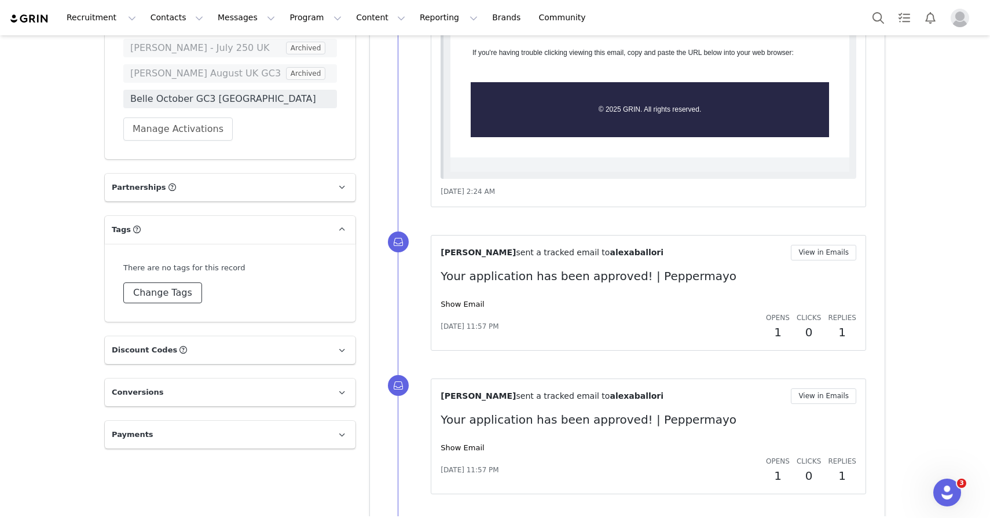
click at [164, 295] on button "Change Tags" at bounding box center [162, 293] width 79 height 21
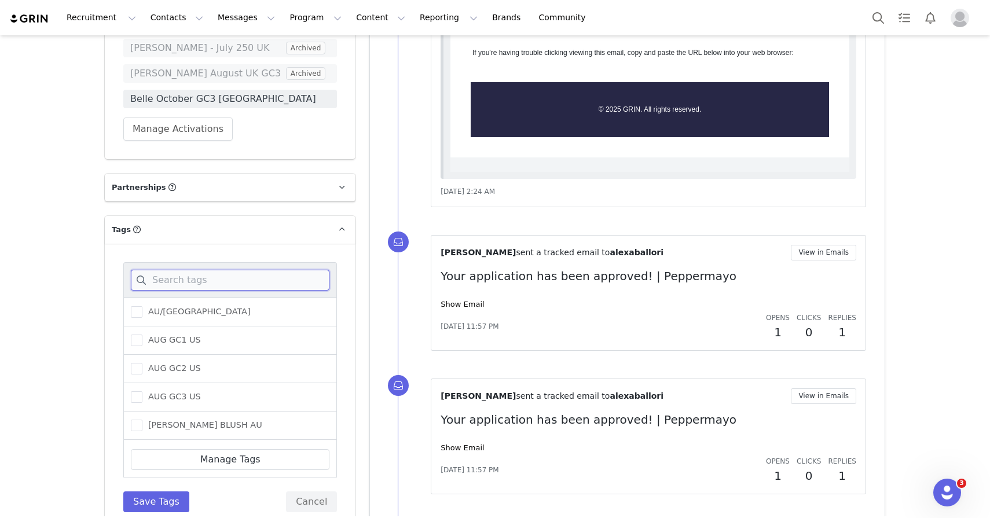
click at [164, 285] on input at bounding box center [230, 280] width 199 height 21
type input "belle"
click at [183, 371] on span "BELLE OCTOBER GC3" at bounding box center [189, 368] width 95 height 11
click at [142, 363] on input "BELLE OCTOBER GC3" at bounding box center [142, 363] width 0 height 0
click at [152, 500] on button "Save Tags" at bounding box center [156, 502] width 66 height 21
